Goal: Task Accomplishment & Management: Manage account settings

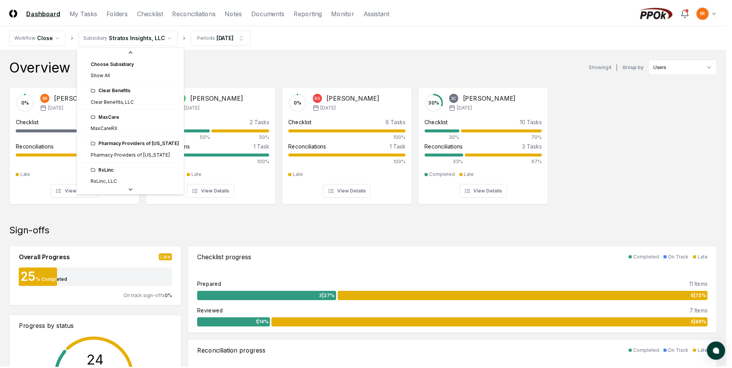
scroll to position [29, 0]
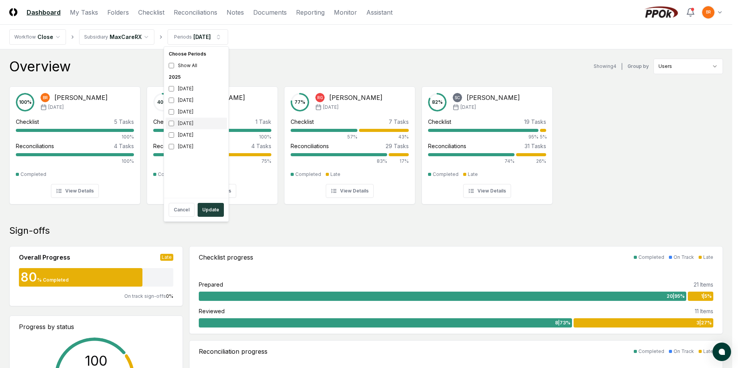
click at [170, 121] on div "[DATE]" at bounding box center [196, 124] width 61 height 12
click at [211, 216] on button "Update" at bounding box center [211, 210] width 26 height 14
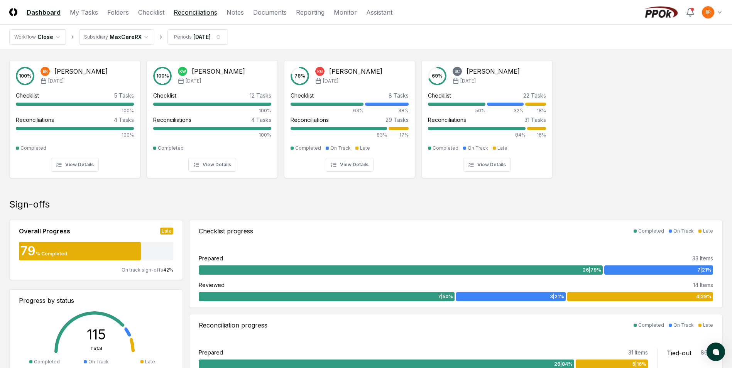
scroll to position [25, 0]
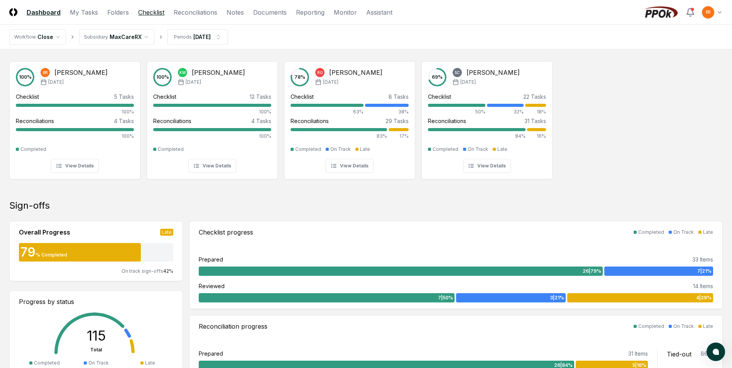
click at [155, 12] on link "Checklist" at bounding box center [151, 12] width 26 height 9
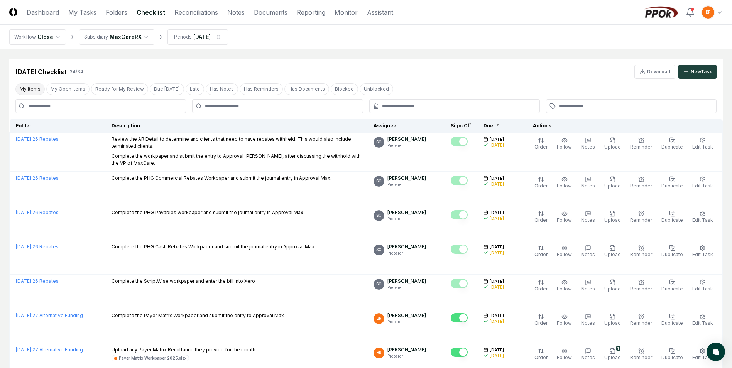
click at [35, 88] on button "My Items" at bounding box center [29, 89] width 29 height 12
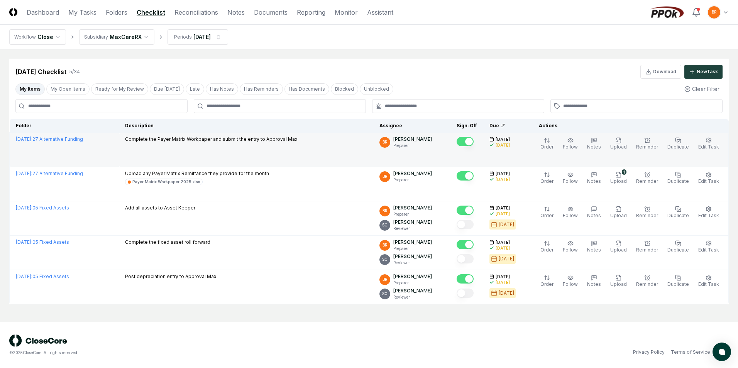
click at [87, 142] on div "[DATE] : 27 Alternative Funding" at bounding box center [64, 139] width 97 height 7
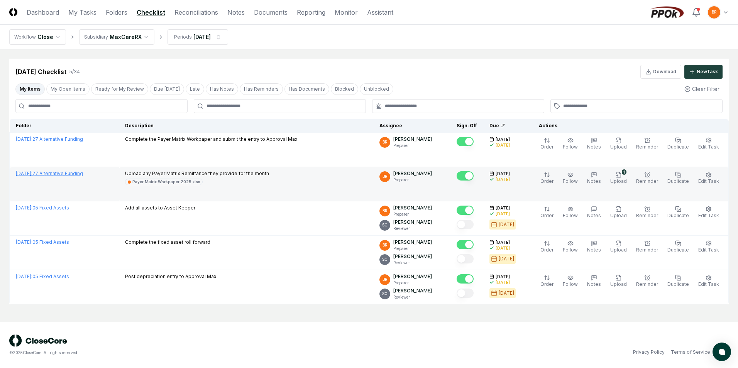
click at [83, 173] on link "[DATE] : 27 Alternative Funding" at bounding box center [49, 174] width 67 height 6
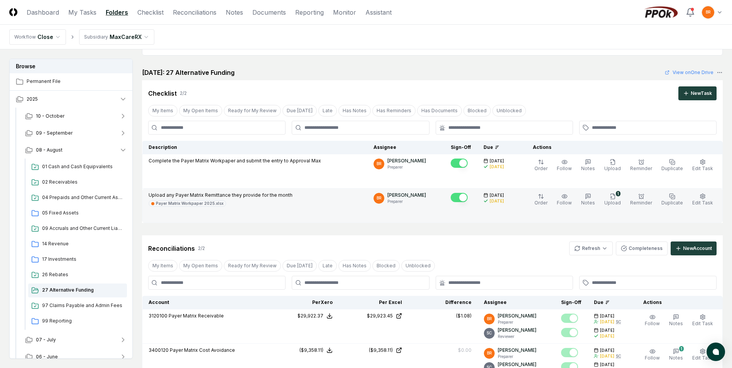
scroll to position [77, 0]
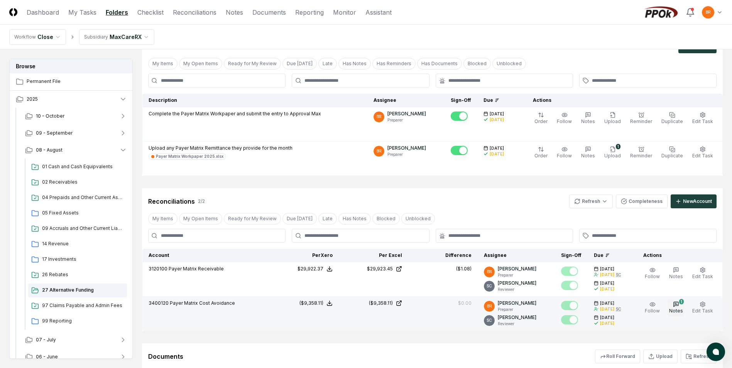
click at [680, 301] on button "1 Notes" at bounding box center [676, 308] width 17 height 16
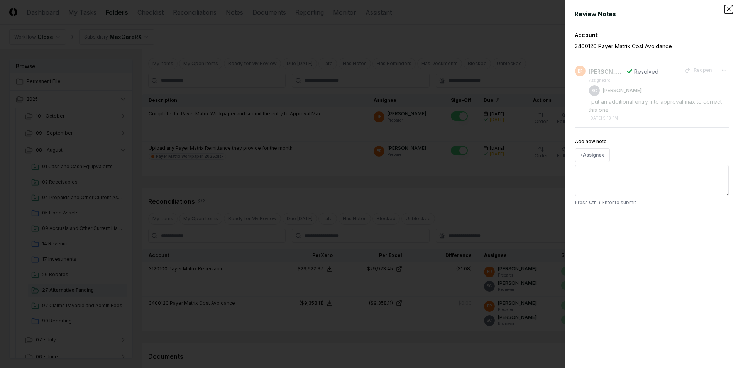
click at [728, 8] on icon "button" at bounding box center [728, 9] width 3 height 3
